Goal: Check status

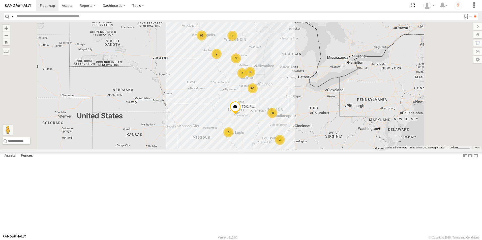
drag, startPoint x: 293, startPoint y: 136, endPoint x: 245, endPoint y: 160, distance: 53.2
click at [245, 150] on div "90 93 63 64 7 3 3 4 3 3 T992 Flat" at bounding box center [241, 85] width 482 height 127
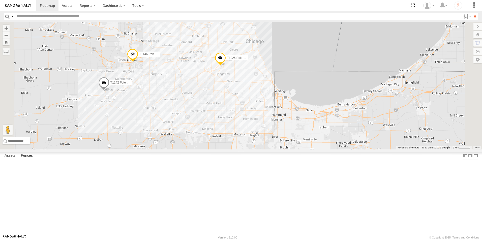
drag, startPoint x: 248, startPoint y: 168, endPoint x: 241, endPoint y: 62, distance: 106.1
click at [241, 62] on div "T992 Flat T1025 Pole Brace T1142 Pole Brace T1391 Flat T1146 Pole Brace" at bounding box center [241, 85] width 482 height 127
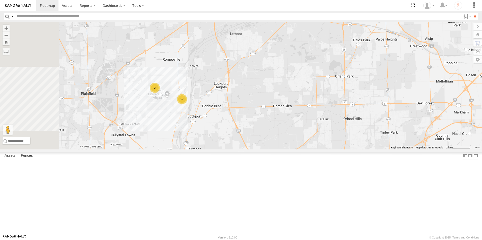
drag, startPoint x: 213, startPoint y: 136, endPoint x: 260, endPoint y: 193, distance: 73.6
click at [260, 150] on div "T992 Flat T1025 Pole Brace T1142 Pole Brace T1391 Flat T1146 Pole Brace 57 2" at bounding box center [241, 85] width 482 height 127
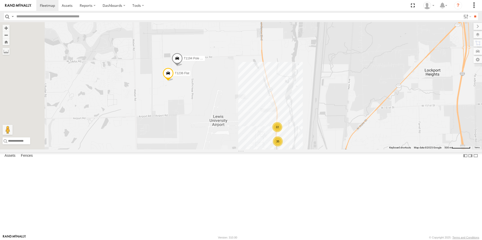
drag, startPoint x: 225, startPoint y: 93, endPoint x: 249, endPoint y: 179, distance: 89.2
click at [249, 150] on div "T992 Flat T1025 Pole Brace T1142 Pole Brace T1391 Flat T1146 Pole Brace 22 35 T…" at bounding box center [241, 85] width 482 height 127
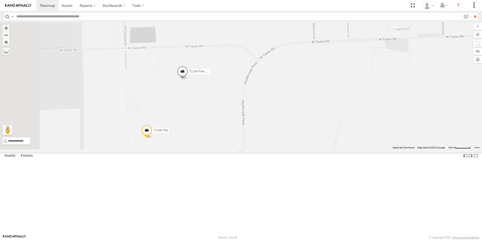
drag, startPoint x: 256, startPoint y: 109, endPoint x: 268, endPoint y: 215, distance: 107.2
click at [268, 150] on div "T992 Flat T1025 Pole Brace T1142 Pole Brace T1391 Flat T1146 Pole Brace T1236 F…" at bounding box center [241, 85] width 482 height 127
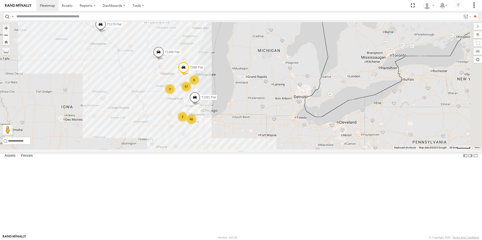
drag, startPoint x: 346, startPoint y: 109, endPoint x: 238, endPoint y: 191, distance: 136.0
click at [238, 150] on div "T1170 Flat T992 Flat 80 60 57 3 3 6 10 T596 Flat T1215 Flat 2 2 T1391 Flat T130…" at bounding box center [241, 85] width 482 height 127
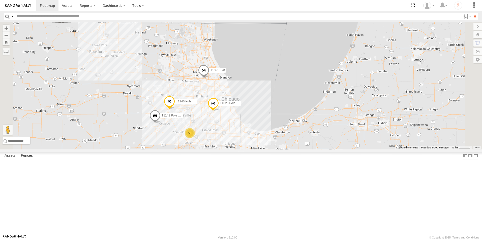
drag, startPoint x: 289, startPoint y: 105, endPoint x: 231, endPoint y: 223, distance: 130.9
click at [231, 150] on div "T1170 Flat T992 Flat T596 Flat T1215 Flat T1391 Flat T1308 Flat T1190 Pole Brac…" at bounding box center [241, 85] width 482 height 127
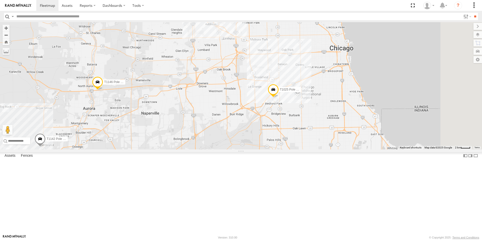
drag, startPoint x: 372, startPoint y: 148, endPoint x: 348, endPoint y: 207, distance: 63.4
click at [348, 150] on div "T1170 Flat T992 Flat T596 Flat T1215 Flat T1391 Flat T1308 Flat T1190 Pole Brac…" at bounding box center [241, 85] width 482 height 127
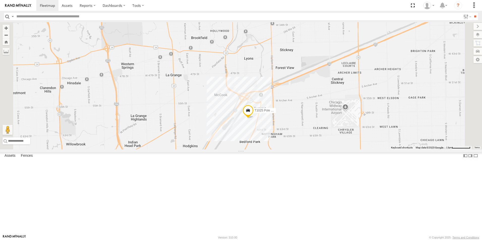
drag, startPoint x: 335, startPoint y: 96, endPoint x: 321, endPoint y: 189, distance: 94.1
click at [321, 150] on div "T1170 Flat T992 Flat T596 Flat T1215 Flat T1391 Flat T1308 Flat T1190 Pole Brac…" at bounding box center [241, 85] width 482 height 127
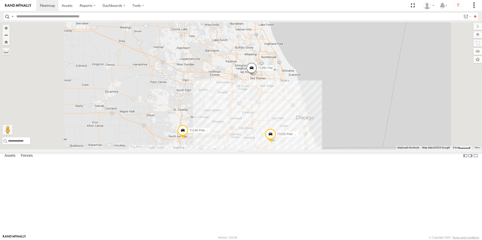
drag, startPoint x: 249, startPoint y: 204, endPoint x: 262, endPoint y: 203, distance: 12.6
click at [262, 150] on div "T1170 Flat T992 Flat T596 Flat T1215 Flat T1391 Flat T1308 Flat T1190 Pole Brac…" at bounding box center [241, 85] width 482 height 127
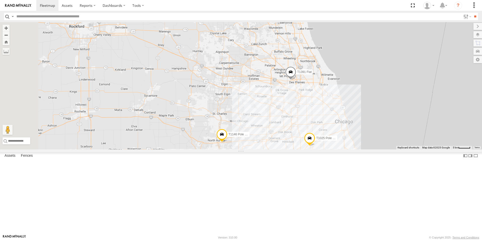
drag, startPoint x: 289, startPoint y: 179, endPoint x: 330, endPoint y: 183, distance: 41.3
click at [330, 150] on div "T1170 Flat T992 Flat T596 Flat T1215 Flat T1391 Flat T1308 Flat T1190 Pole Brac…" at bounding box center [241, 85] width 482 height 127
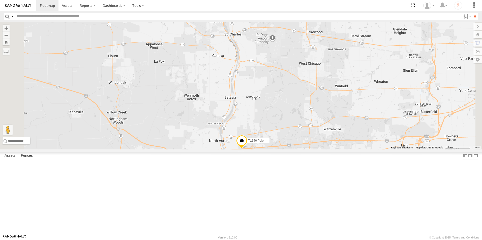
drag, startPoint x: 278, startPoint y: 180, endPoint x: 310, endPoint y: 199, distance: 37.2
click at [310, 150] on div "T1170 Flat T992 Flat T596 Flat T1215 Flat T1391 Flat T1308 Flat T1190 Pole Brac…" at bounding box center [241, 85] width 482 height 127
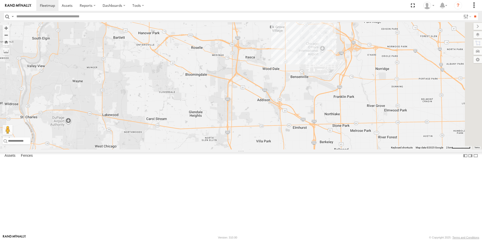
drag, startPoint x: 419, startPoint y: 127, endPoint x: 204, endPoint y: 213, distance: 231.0
click at [204, 150] on div "T1170 Flat T992 Flat T596 Flat T1215 Flat T1391 Flat T1308 Flat T1190 Pole Brac…" at bounding box center [241, 85] width 482 height 127
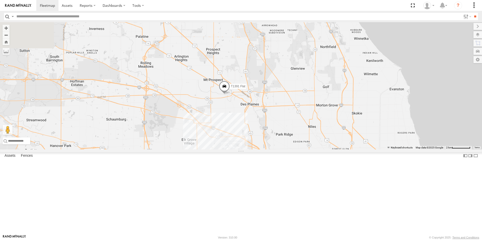
drag, startPoint x: 316, startPoint y: 143, endPoint x: 236, endPoint y: 253, distance: 136.3
click at [236, 240] on html at bounding box center [241, 120] width 482 height 240
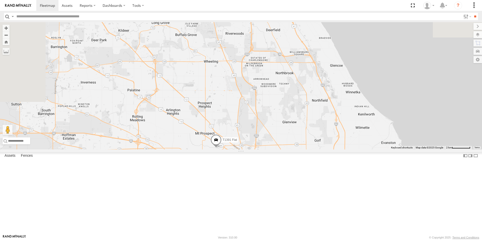
drag, startPoint x: 296, startPoint y: 148, endPoint x: 283, endPoint y: 203, distance: 57.1
click at [283, 150] on div "T1170 Flat T992 Flat T596 Flat T1215 Flat T1391 Flat T1308 Flat T1190 Pole Brac…" at bounding box center [241, 85] width 482 height 127
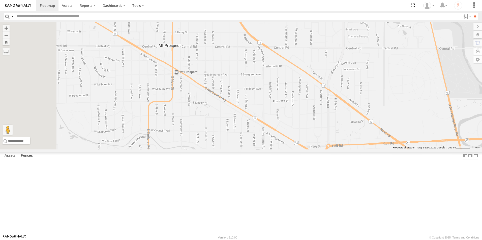
drag, startPoint x: 258, startPoint y: 200, endPoint x: 330, endPoint y: 219, distance: 73.7
click at [330, 150] on div "T1170 Flat T992 Flat T596 Flat T1215 Flat T1391 Flat T1308 Flat T1190 Pole Brac…" at bounding box center [241, 85] width 482 height 127
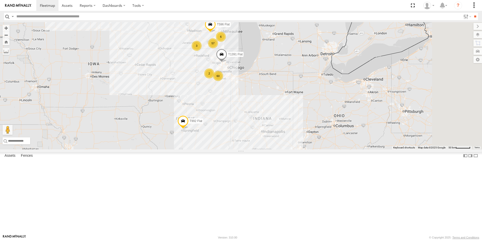
drag, startPoint x: 301, startPoint y: 203, endPoint x: 248, endPoint y: 78, distance: 135.8
click at [248, 78] on div "T1170 Flat T992 Flat T596 Flat T1215 Flat T1391 Flat T1308 Flat T1190 Pole Brac…" at bounding box center [241, 85] width 482 height 127
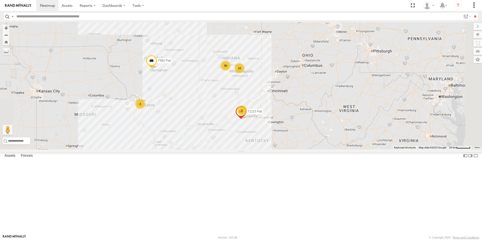
drag, startPoint x: 289, startPoint y: 189, endPoint x: 261, endPoint y: 132, distance: 64.0
click at [261, 132] on div "T1170 Flat T992 Flat T596 Flat T1215 Flat T1391 Flat T1308 Flat T1190 Pole Brac…" at bounding box center [241, 85] width 482 height 127
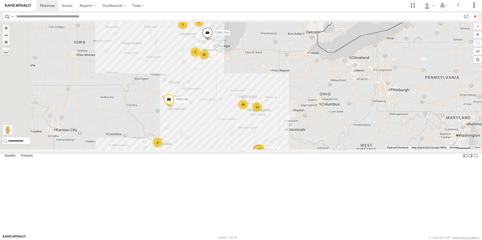
drag, startPoint x: 157, startPoint y: 156, endPoint x: 174, endPoint y: 197, distance: 44.1
click at [174, 150] on div "T1170 Flat T992 Flat 80 60 57 3 3 6 10 T596 Flat T1215 Flat 2 2 T1391 Flat" at bounding box center [241, 85] width 482 height 127
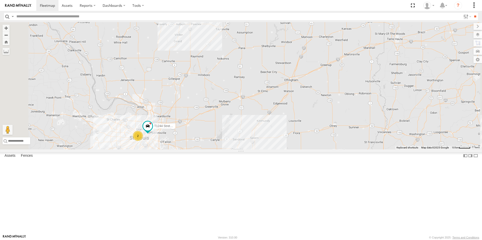
click at [143, 141] on div "2" at bounding box center [138, 136] width 10 height 10
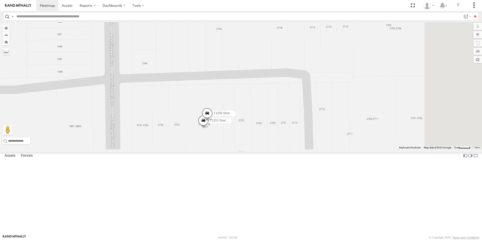
drag, startPoint x: 294, startPoint y: 146, endPoint x: 246, endPoint y: 197, distance: 69.9
click at [246, 150] on div "T1170 Flat T992 Flat T596 Flat T1215 Flat T1391 Flat T1308 Flat T1311 Flat T114…" at bounding box center [241, 85] width 482 height 127
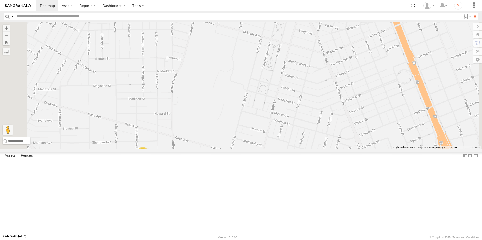
drag, startPoint x: 254, startPoint y: 194, endPoint x: 283, endPoint y: 199, distance: 30.1
click at [283, 150] on div "T1170 Flat T992 Flat T596 Flat T1215 Flat T1391 Flat T1308 Flat T1311 Flat T114…" at bounding box center [241, 85] width 482 height 127
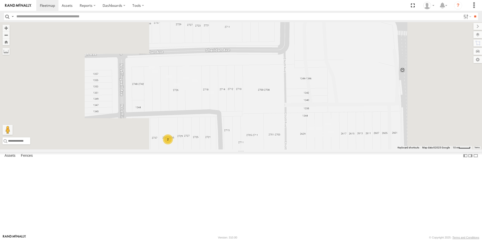
drag, startPoint x: 200, startPoint y: 203, endPoint x: 272, endPoint y: 216, distance: 73.1
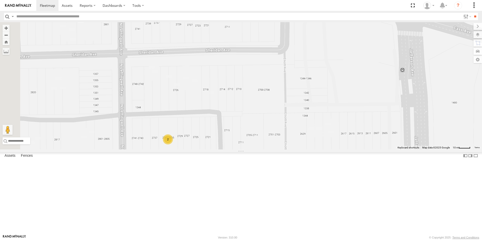
click at [272, 150] on div "T1170 Flat T992 Flat T596 Flat T1215 Flat T1391 Flat T1308 Flat T1311 Flat T114…" at bounding box center [241, 85] width 482 height 127
